Goal: Information Seeking & Learning: Learn about a topic

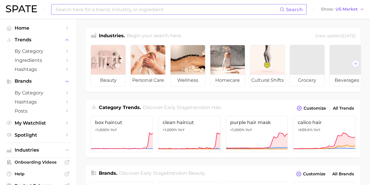
click at [108, 12] on input at bounding box center [167, 9] width 225 height 10
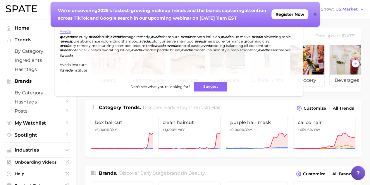
type input "aveda"
click at [65, 32] on link "aveda" at bounding box center [65, 31] width 11 height 4
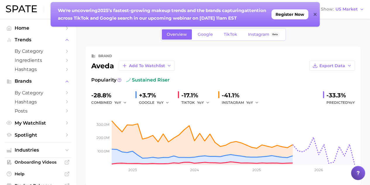
click at [315, 13] on icon at bounding box center [315, 14] width 3 height 5
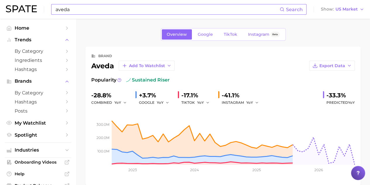
click at [105, 8] on input "aveda" at bounding box center [167, 9] width 225 height 10
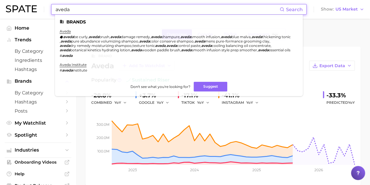
drag, startPoint x: 87, startPoint y: 5, endPoint x: 42, endPoint y: 7, distance: 44.5
click at [42, 7] on div "aveda Search Brands aveda aveda be curly , aveda brush , aveda damage remedy , …" at bounding box center [185, 9] width 359 height 19
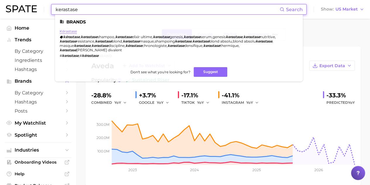
click at [70, 32] on link "kérastase" at bounding box center [68, 31] width 17 height 4
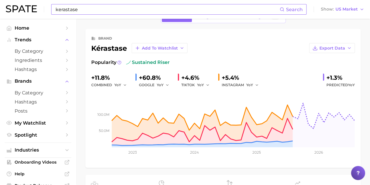
scroll to position [29, 0]
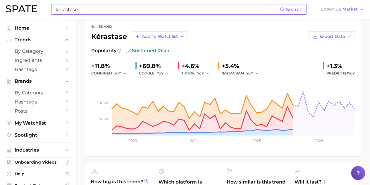
click at [104, 11] on input "kerastase" at bounding box center [167, 9] width 225 height 10
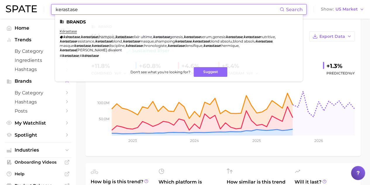
drag, startPoint x: 109, startPoint y: 9, endPoint x: 0, endPoint y: -2, distance: 109.5
click at [0, 0] on html "kerastase Search Brands kérastase kérastase , kerastase shampoo , kerastase eli…" at bounding box center [185, 63] width 370 height 185
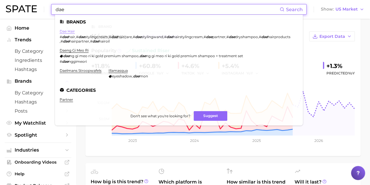
click at [67, 31] on link "dae hair" at bounding box center [67, 31] width 15 height 4
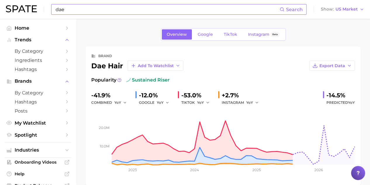
click at [77, 10] on input "dae" at bounding box center [167, 9] width 225 height 10
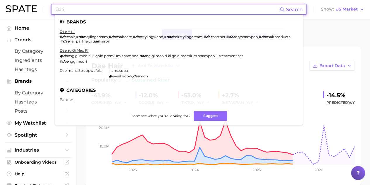
click at [52, 8] on div "dae Search Brands dae hair # dae hair , # dae stylingcream , # dae haircare , #…" at bounding box center [179, 9] width 256 height 11
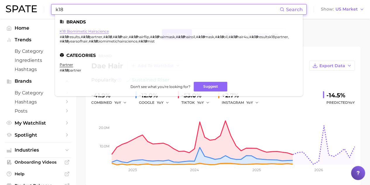
click at [83, 31] on link "k18 biomimetic hairscience" at bounding box center [84, 31] width 49 height 4
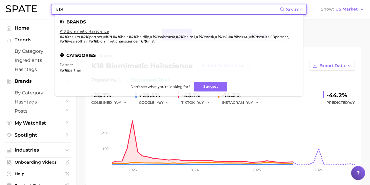
click at [77, 13] on input "k18" at bounding box center [167, 9] width 225 height 10
drag, startPoint x: 81, startPoint y: 11, endPoint x: 25, endPoint y: 10, distance: 56.2
click at [25, 9] on div "k18 Search Brands k18 biomimetic hairscience # k18 results , # k18 partner , # …" at bounding box center [185, 9] width 359 height 19
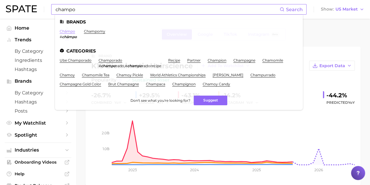
click at [70, 30] on link "chāmpo" at bounding box center [68, 31] width 16 height 4
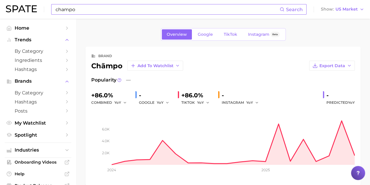
click at [91, 9] on input "champo" at bounding box center [167, 9] width 225 height 10
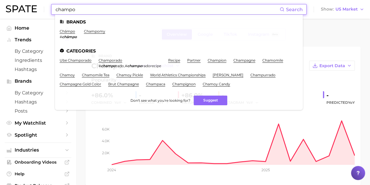
drag, startPoint x: 43, startPoint y: 2, endPoint x: 29, endPoint y: -1, distance: 14.7
click at [29, 0] on html "champo Search Brands chāmpo # chāmpo champomy Categories ube champorado champor…" at bounding box center [185, 92] width 370 height 185
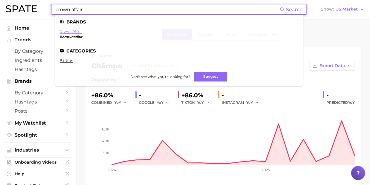
click at [73, 32] on link "crown affair" at bounding box center [71, 31] width 22 height 4
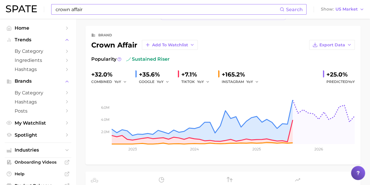
scroll to position [29, 0]
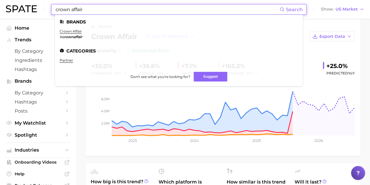
drag, startPoint x: 107, startPoint y: 6, endPoint x: 0, endPoint y: 9, distance: 107.2
click at [0, 9] on header "crown affair Search Brands crown affair # crownaffair Categories partner Don't …" at bounding box center [185, 9] width 370 height 19
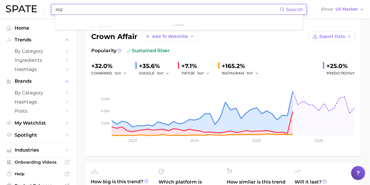
type input "roz"
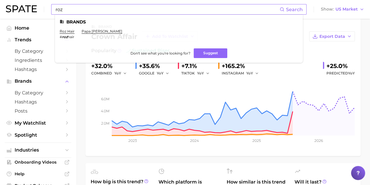
click at [64, 34] on li "roz hair # roz hair" at bounding box center [67, 34] width 15 height 10
click at [68, 33] on link "roz hair" at bounding box center [67, 31] width 15 height 4
